Goal: Find contact information: Find contact information

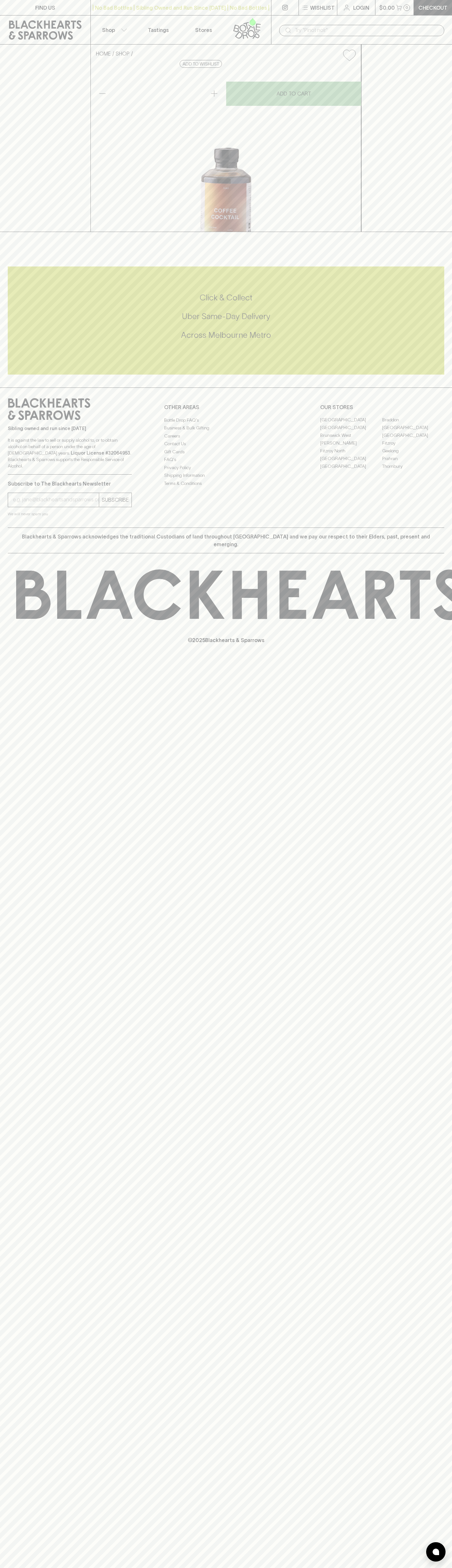
click at [89, 12] on link "FIND US" at bounding box center [45, 7] width 90 height 15
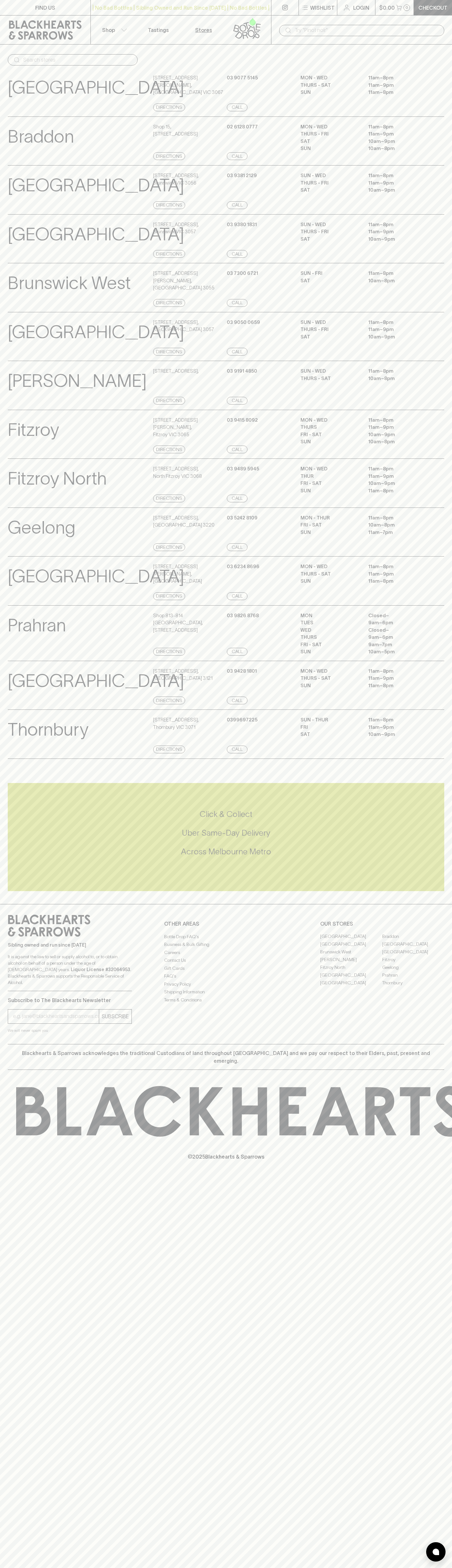
click at [390, 1567] on html "FIND US | No Bad Bottles | Sibling Owned and Run Since [DATE] | No Bad Bottles …" at bounding box center [226, 784] width 452 height 1568
click at [15, 394] on p "[PERSON_NAME]" at bounding box center [77, 381] width 139 height 27
